Goal: Task Accomplishment & Management: Manage account settings

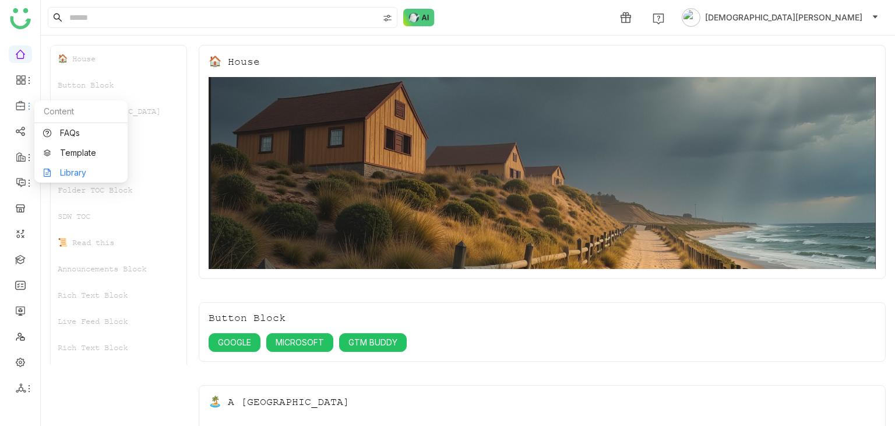
click at [86, 175] on link "Library" at bounding box center [81, 172] width 76 height 8
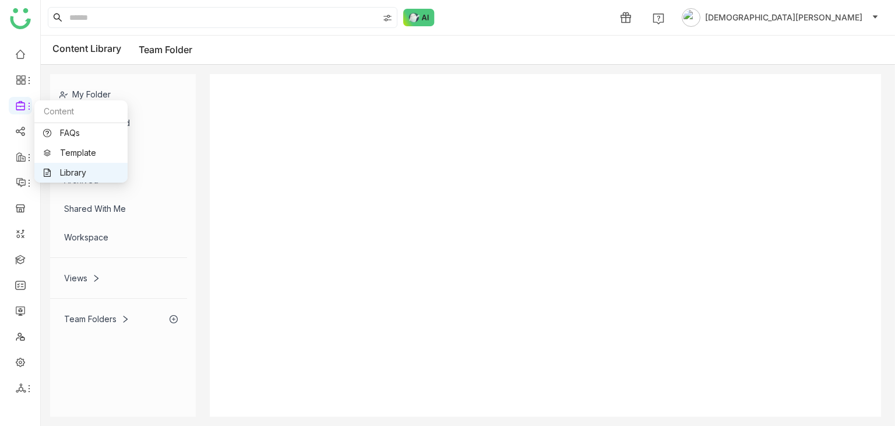
click at [70, 171] on link "Library" at bounding box center [81, 172] width 76 height 8
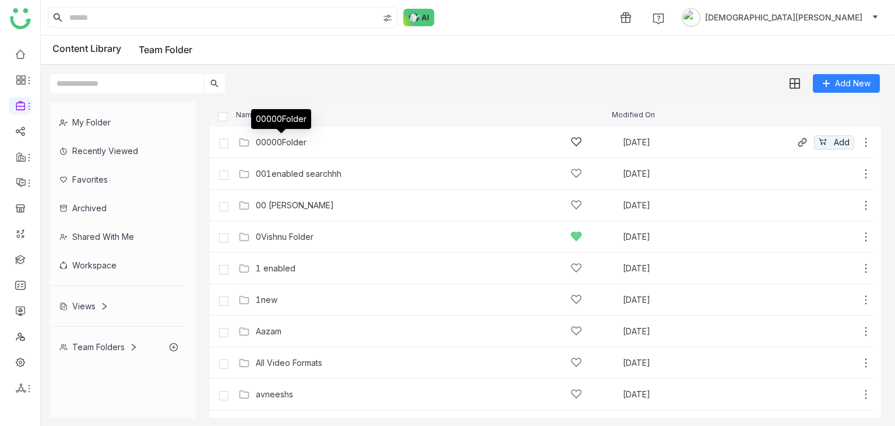
click at [300, 142] on div "00000Folder" at bounding box center [281, 142] width 51 height 9
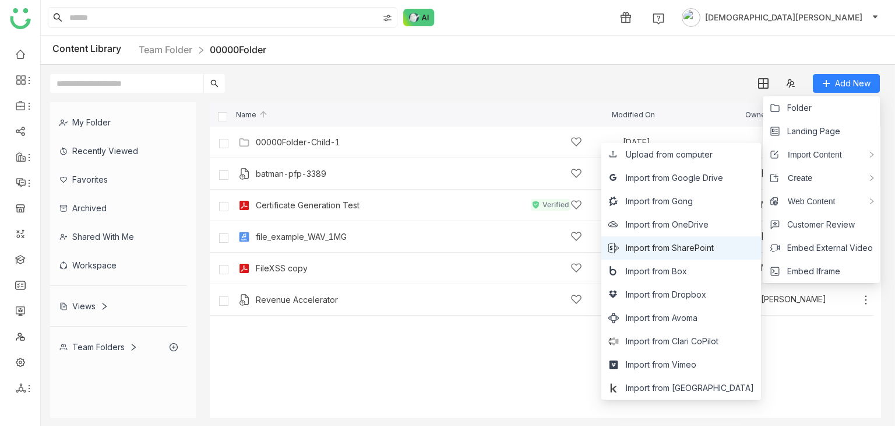
click at [693, 250] on span "Import from SharePoint" at bounding box center [670, 247] width 88 height 13
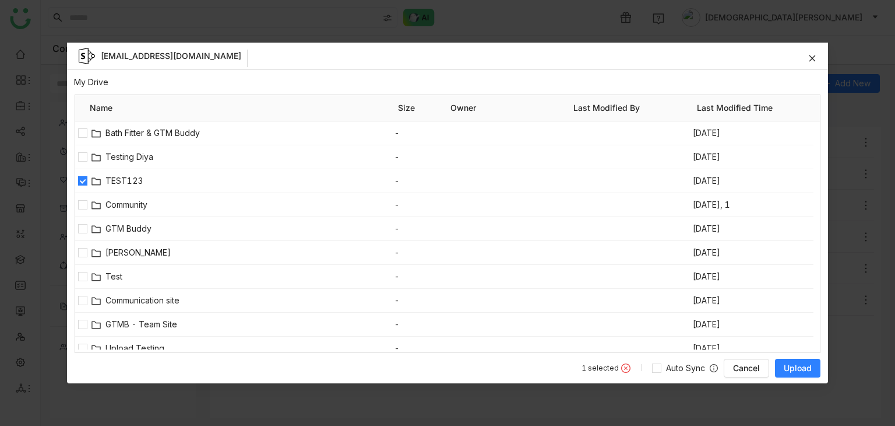
click at [786, 373] on span "Upload" at bounding box center [798, 368] width 28 height 12
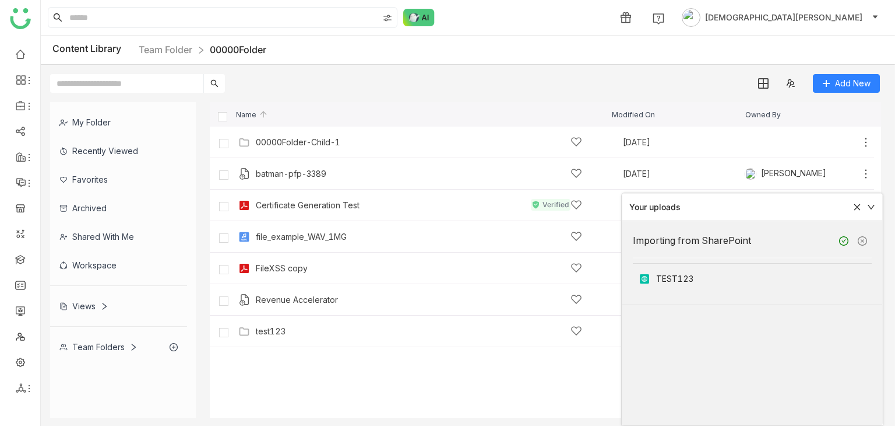
click at [858, 203] on icon at bounding box center [857, 207] width 8 height 8
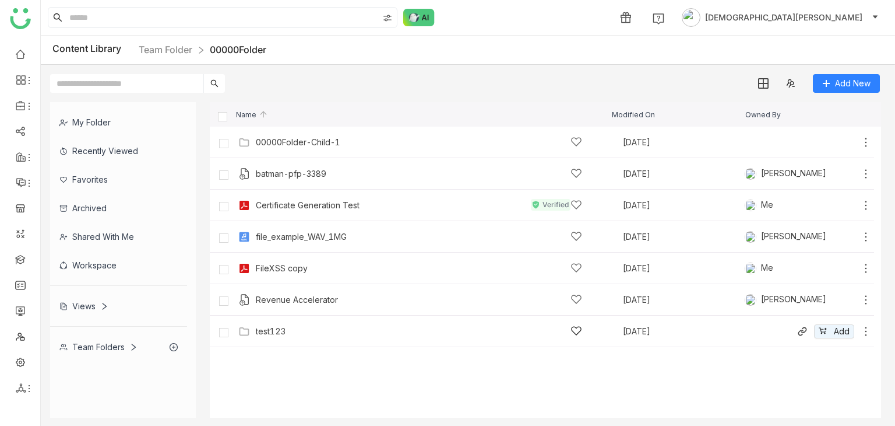
click at [866, 331] on icon at bounding box center [867, 330] width 2 height 9
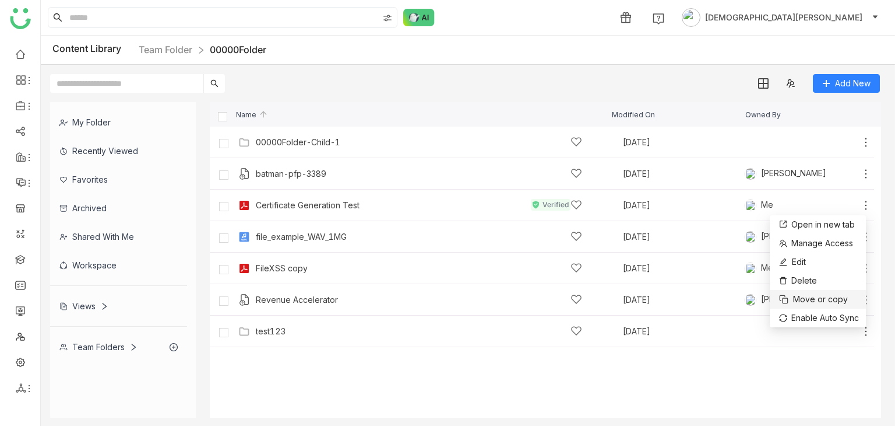
click at [812, 297] on span "Move or copy" at bounding box center [820, 299] width 55 height 13
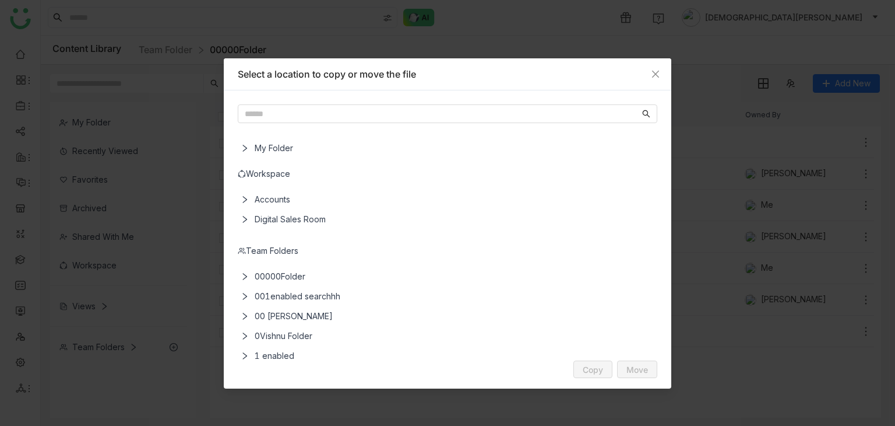
click at [279, 248] on div "Team Folders" at bounding box center [448, 250] width 420 height 13
click at [279, 274] on span "00000Folder" at bounding box center [449, 276] width 399 height 20
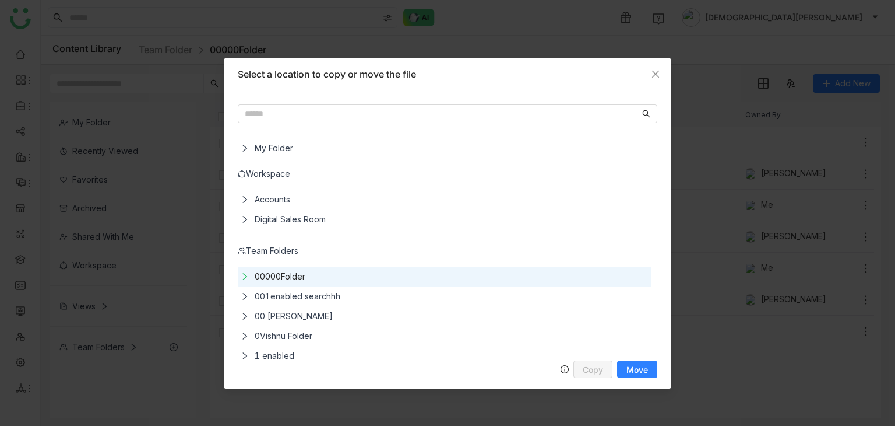
click at [280, 248] on div "Team Folders" at bounding box center [448, 250] width 420 height 13
click at [666, 77] on span "Close" at bounding box center [655, 73] width 31 height 31
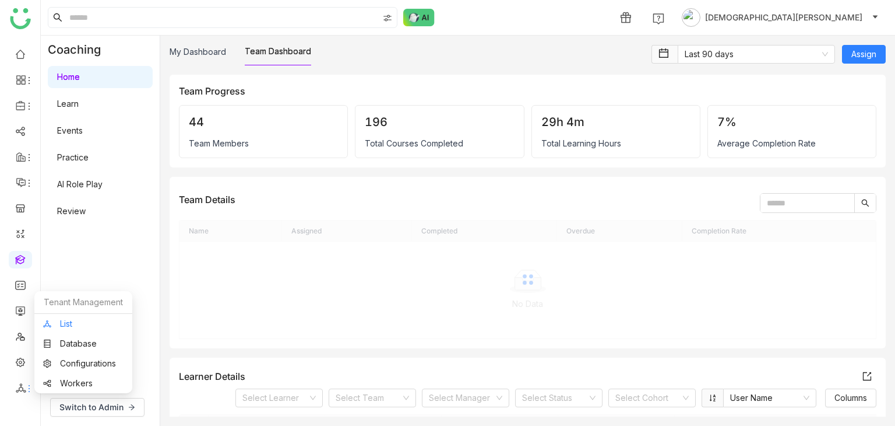
click at [70, 325] on link "List" at bounding box center [83, 323] width 80 height 8
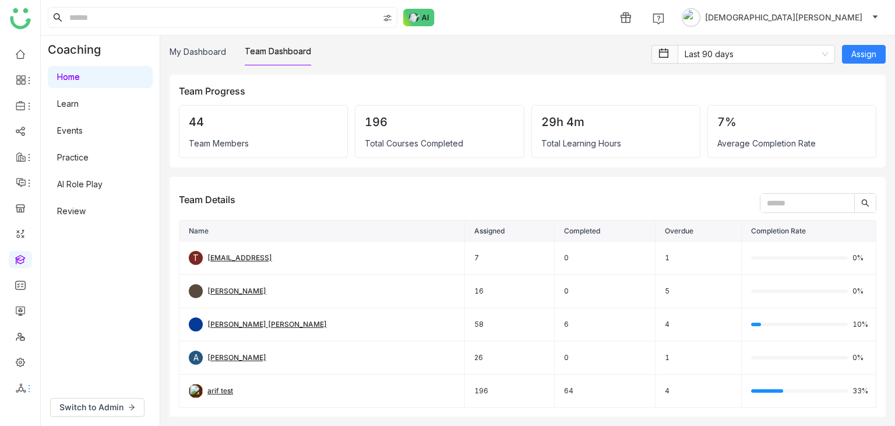
click at [70, 325] on body "1 [PERSON_NAME] Coaching Home Learn Events Practice AI Role Play Review Switch …" at bounding box center [447, 213] width 895 height 426
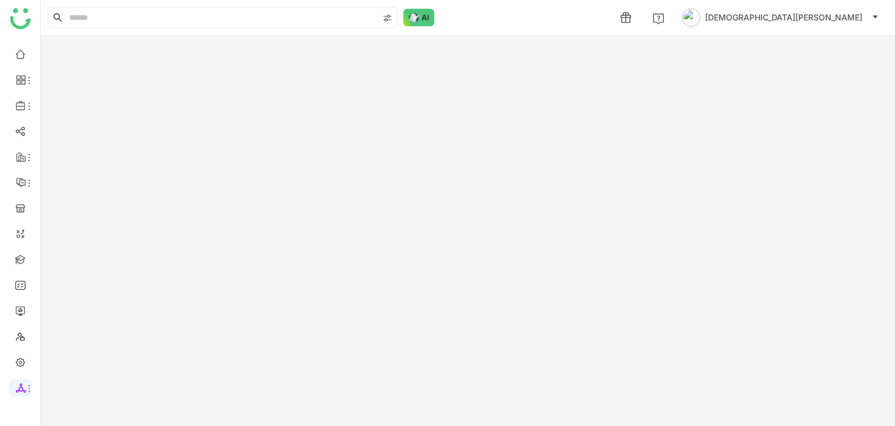
click at [70, 325] on div at bounding box center [468, 231] width 855 height 390
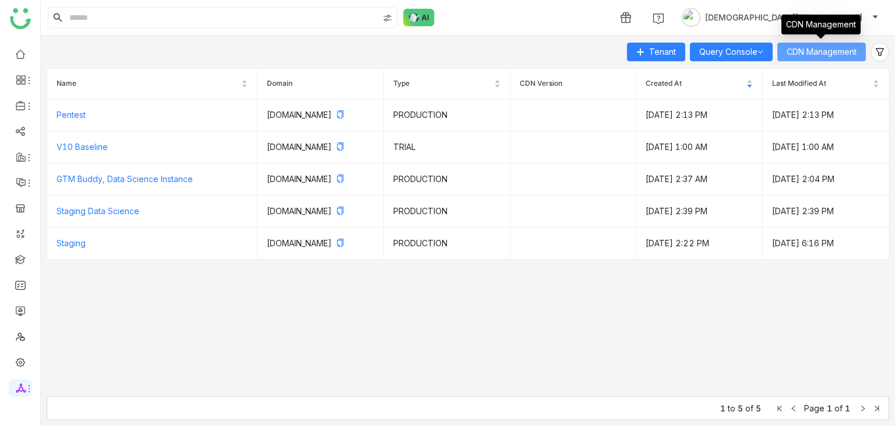
click at [814, 47] on span "CDN Management" at bounding box center [822, 51] width 70 height 13
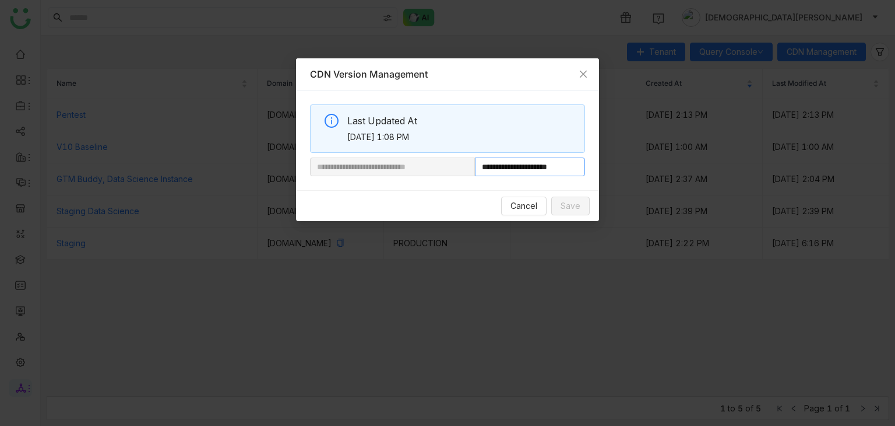
drag, startPoint x: 515, startPoint y: 168, endPoint x: 733, endPoint y: 178, distance: 218.2
click at [733, 178] on nz-modal-container "**********" at bounding box center [447, 213] width 895 height 426
paste input "text"
type input "**********"
click at [574, 205] on span "Save" at bounding box center [571, 205] width 20 height 13
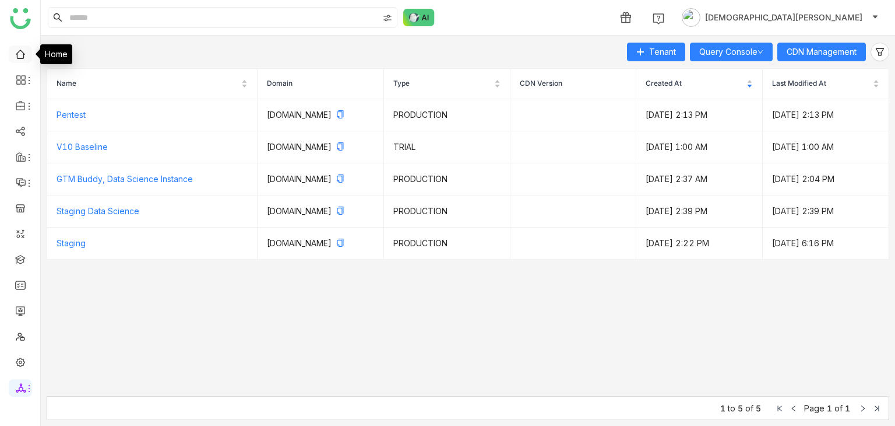
click at [23, 58] on link at bounding box center [20, 53] width 10 height 10
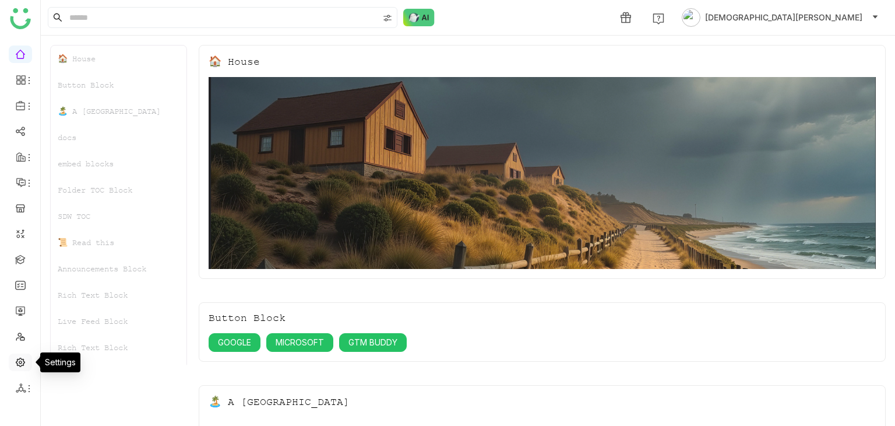
click at [24, 357] on link at bounding box center [20, 361] width 10 height 10
click at [18, 366] on link at bounding box center [20, 361] width 10 height 10
click at [16, 363] on link at bounding box center [20, 361] width 10 height 10
click at [16, 356] on link at bounding box center [20, 361] width 10 height 10
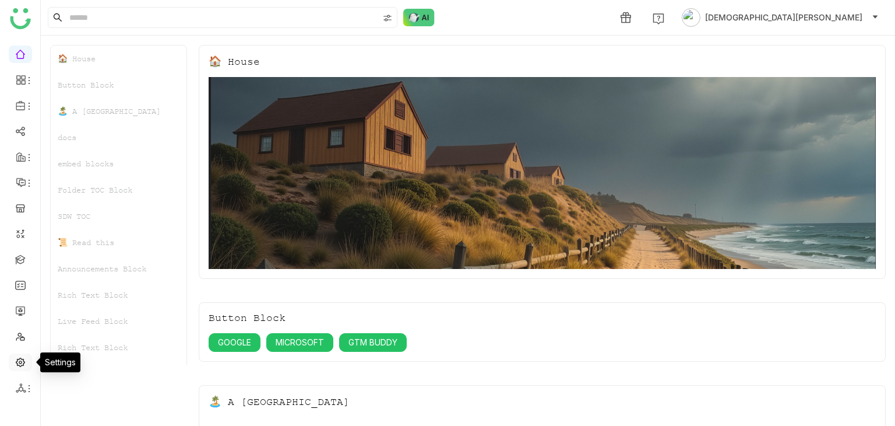
click at [19, 357] on link at bounding box center [20, 361] width 10 height 10
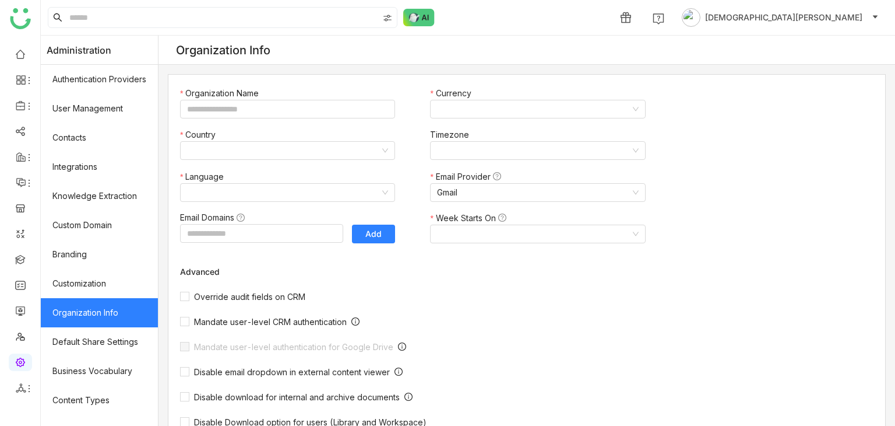
type input "*******"
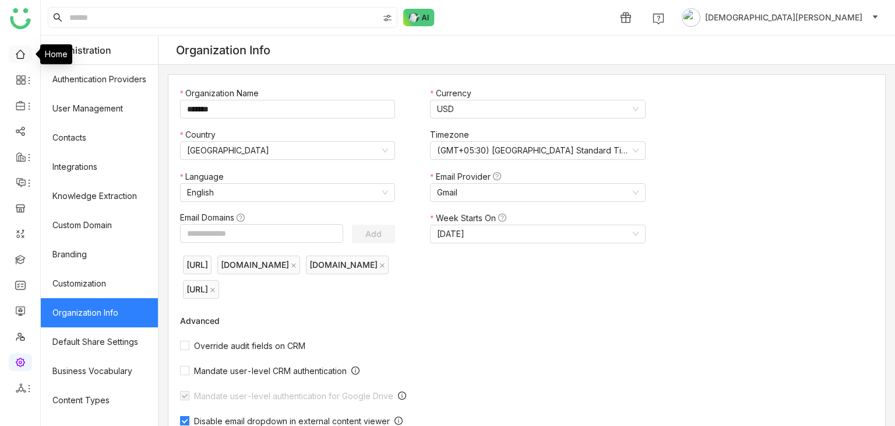
click at [23, 51] on link at bounding box center [20, 53] width 10 height 10
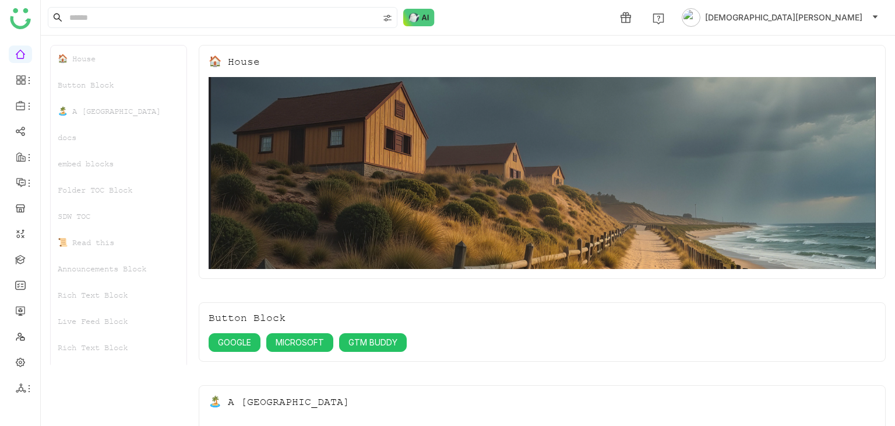
click at [19, 58] on link at bounding box center [20, 53] width 10 height 10
click at [26, 85] on icon at bounding box center [28, 80] width 9 height 9
click at [74, 106] on link "Dashboard" at bounding box center [81, 107] width 76 height 8
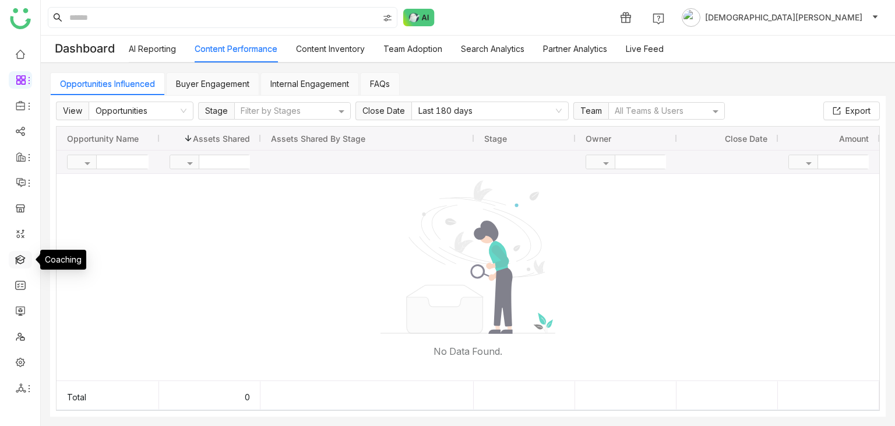
click at [23, 257] on link at bounding box center [20, 259] width 10 height 10
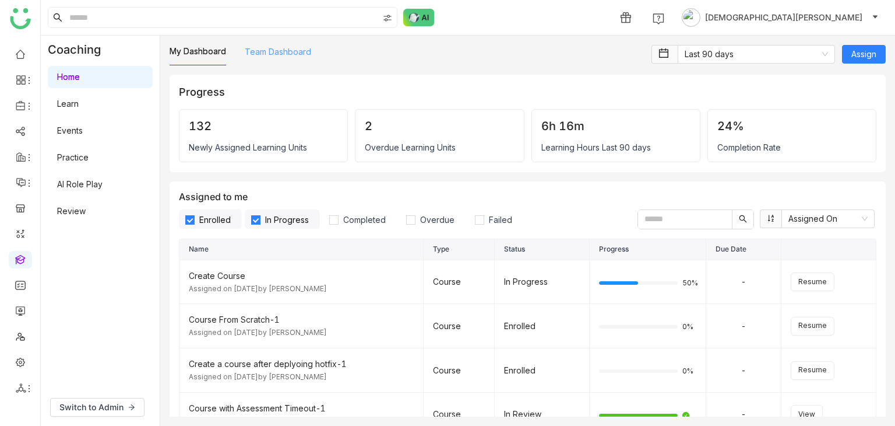
click at [273, 54] on link "Team Dashboard" at bounding box center [278, 52] width 66 height 10
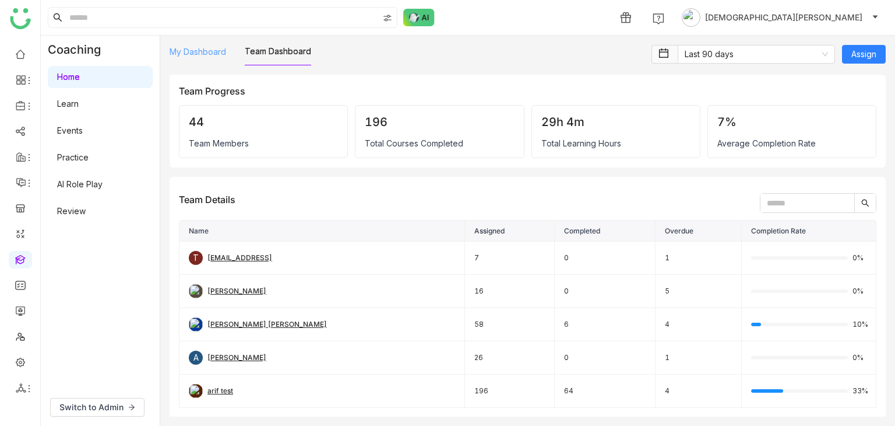
click at [192, 55] on link "My Dashboard" at bounding box center [198, 52] width 57 height 10
